Goal: Task Accomplishment & Management: Complete application form

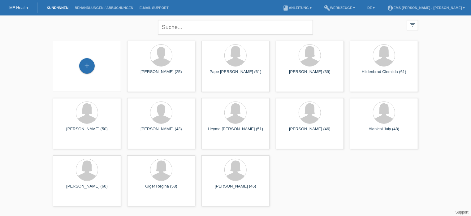
click at [87, 64] on div "+" at bounding box center [86, 65] width 15 height 15
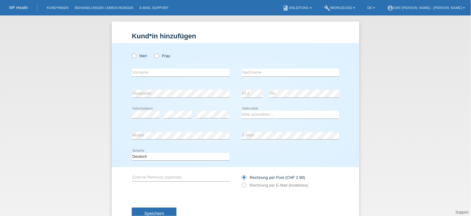
click at [154, 53] on icon at bounding box center [154, 53] width 0 height 0
click at [154, 56] on input "Frau" at bounding box center [156, 56] width 4 height 4
radio input "true"
click at [134, 72] on input "text" at bounding box center [180, 73] width 97 height 8
type input "Langauer"
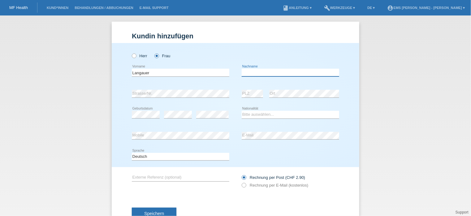
click at [248, 72] on input "text" at bounding box center [290, 73] width 97 height 8
type input "Marina"
click at [242, 113] on select "Bitte auswählen... [GEOGRAPHIC_DATA] [GEOGRAPHIC_DATA] [GEOGRAPHIC_DATA] [GEOGR…" at bounding box center [290, 114] width 97 height 7
select select "CH"
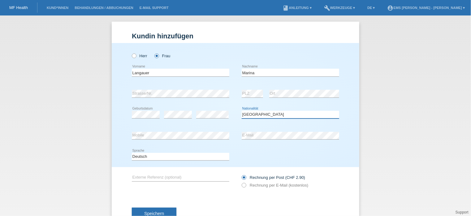
click at [242, 111] on select "Bitte auswählen... [GEOGRAPHIC_DATA] [GEOGRAPHIC_DATA] [GEOGRAPHIC_DATA] [GEOGR…" at bounding box center [290, 114] width 97 height 7
